Goal: Find specific page/section: Find specific page/section

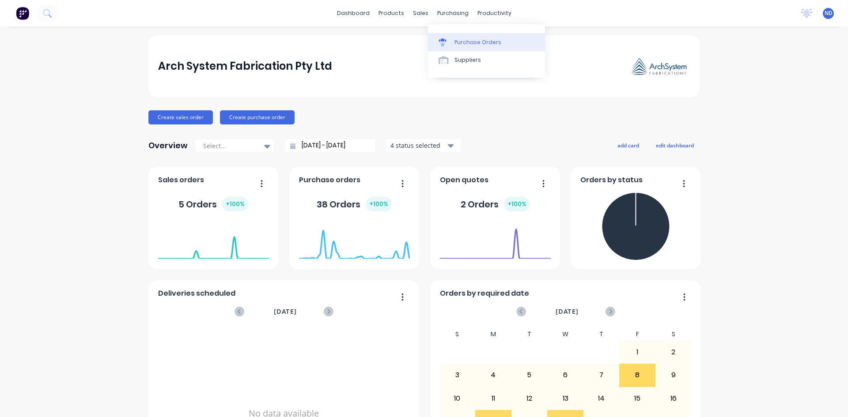
click at [455, 43] on div "Purchase Orders" at bounding box center [477, 42] width 47 height 8
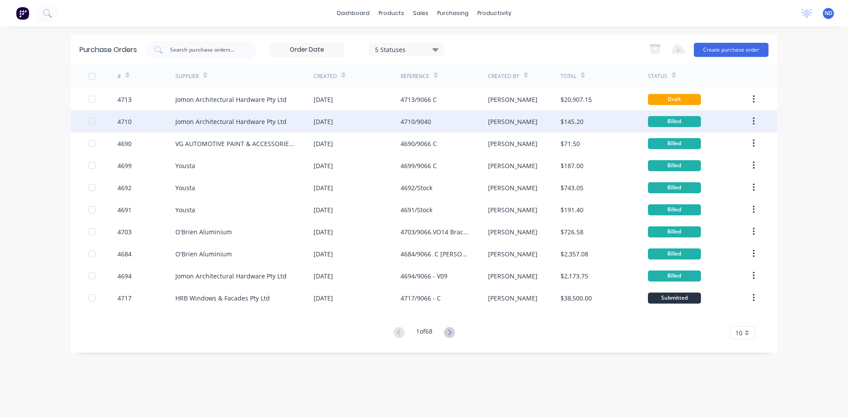
click at [268, 127] on div "Jomon Architectural Hardware Pty Ltd" at bounding box center [244, 121] width 138 height 22
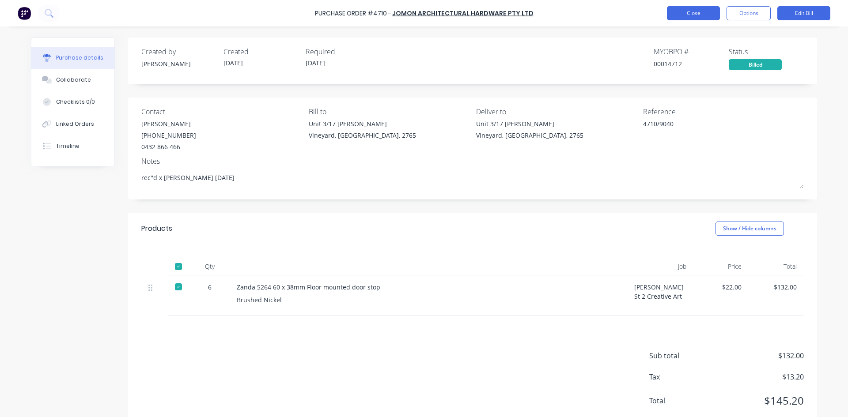
click at [692, 14] on button "Close" at bounding box center [693, 13] width 53 height 14
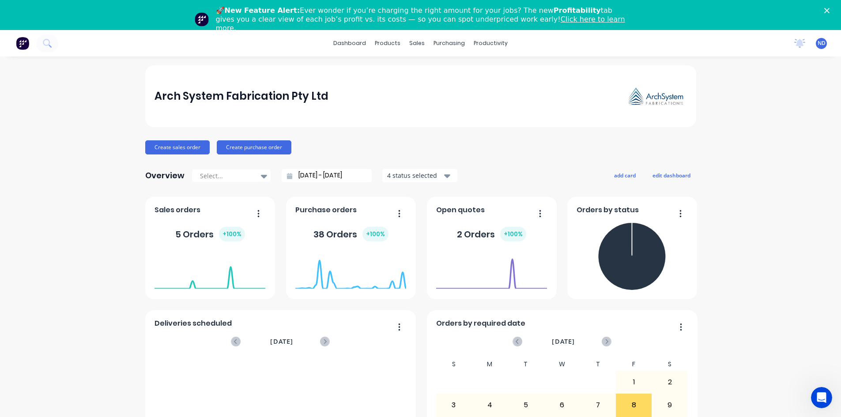
click at [830, 10] on polygon "Close" at bounding box center [827, 10] width 5 height 5
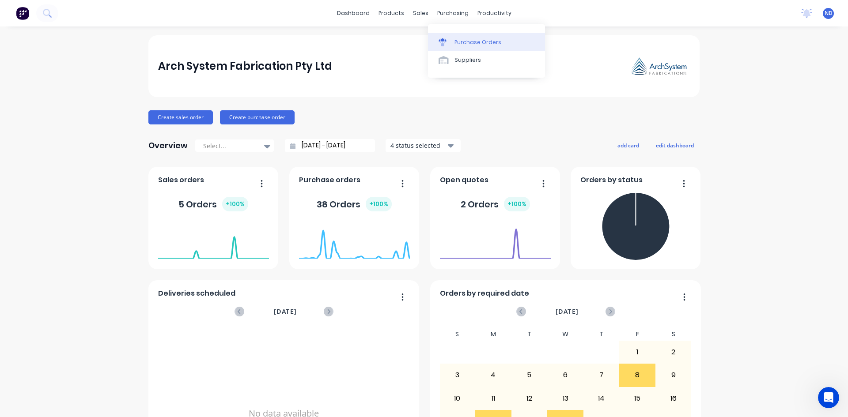
click at [456, 45] on div "Purchase Orders" at bounding box center [477, 42] width 47 height 8
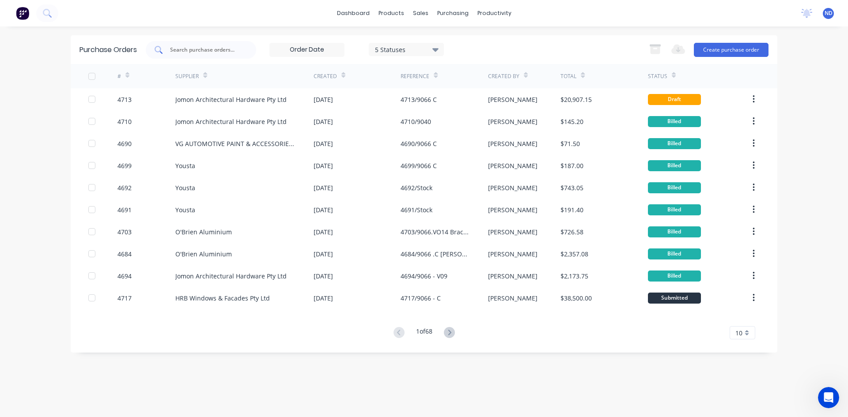
click at [238, 54] on input "text" at bounding box center [205, 49] width 73 height 9
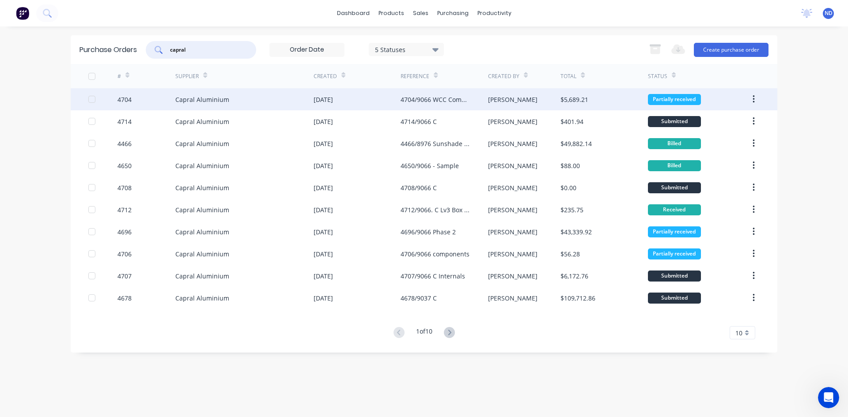
type input "capral"
click at [195, 98] on div "Capral Aluminium" at bounding box center [202, 99] width 54 height 9
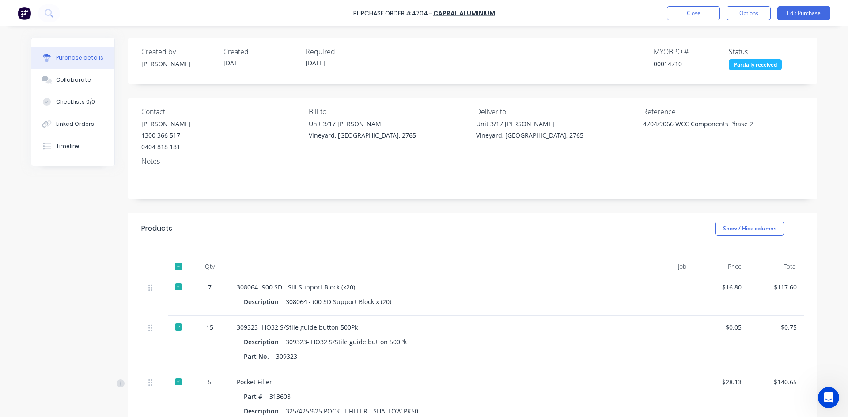
type textarea "x"
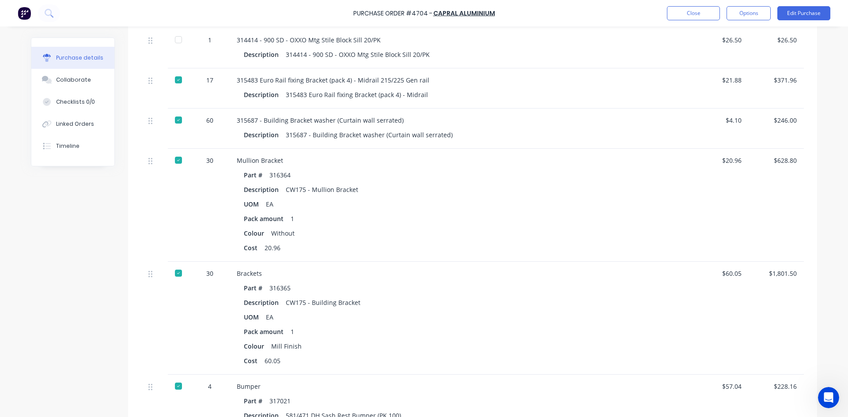
scroll to position [618, 0]
